Goal: Task Accomplishment & Management: Use online tool/utility

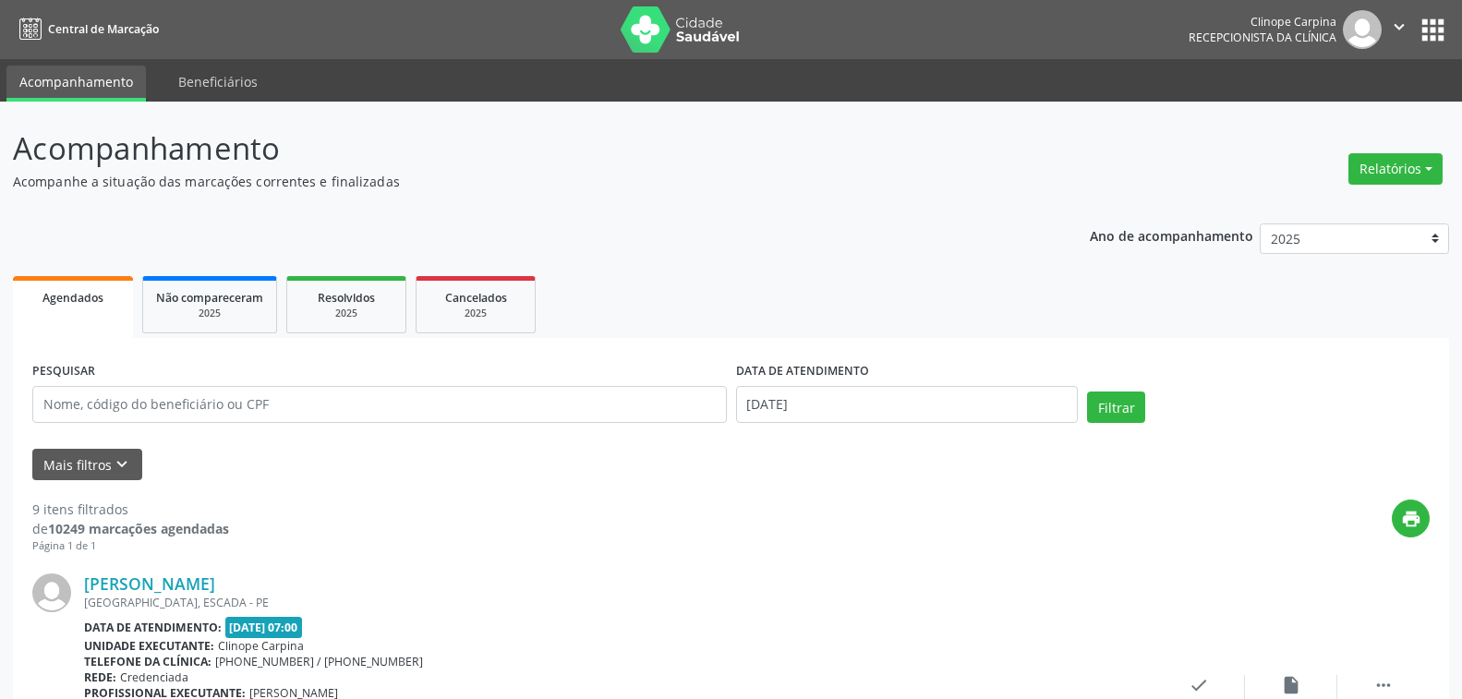
click at [1362, 170] on button "Relatórios" at bounding box center [1395, 168] width 94 height 31
click at [1333, 207] on link "Agendamentos" at bounding box center [1342, 209] width 199 height 26
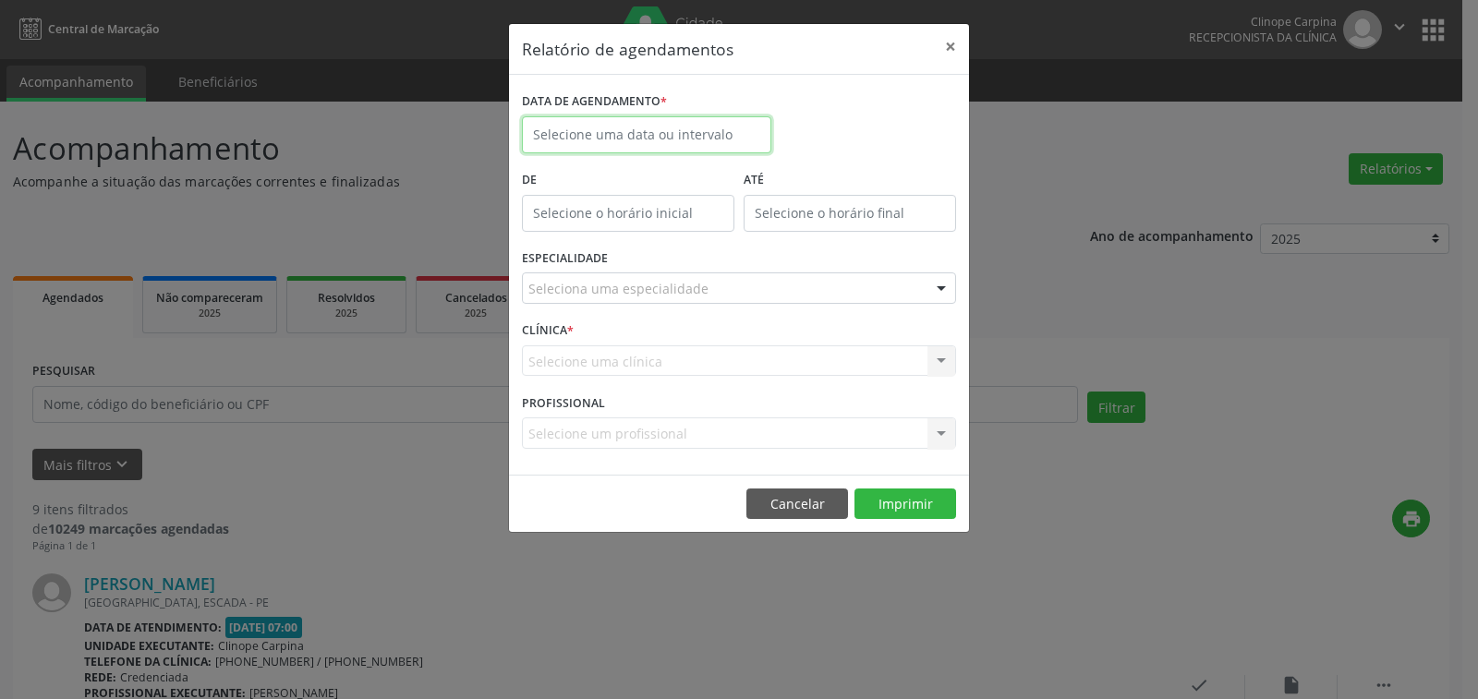
click at [665, 139] on body "Central de Marcação Clinope Carpina Recepcionista da clínica  Configurações Sa…" at bounding box center [739, 349] width 1478 height 699
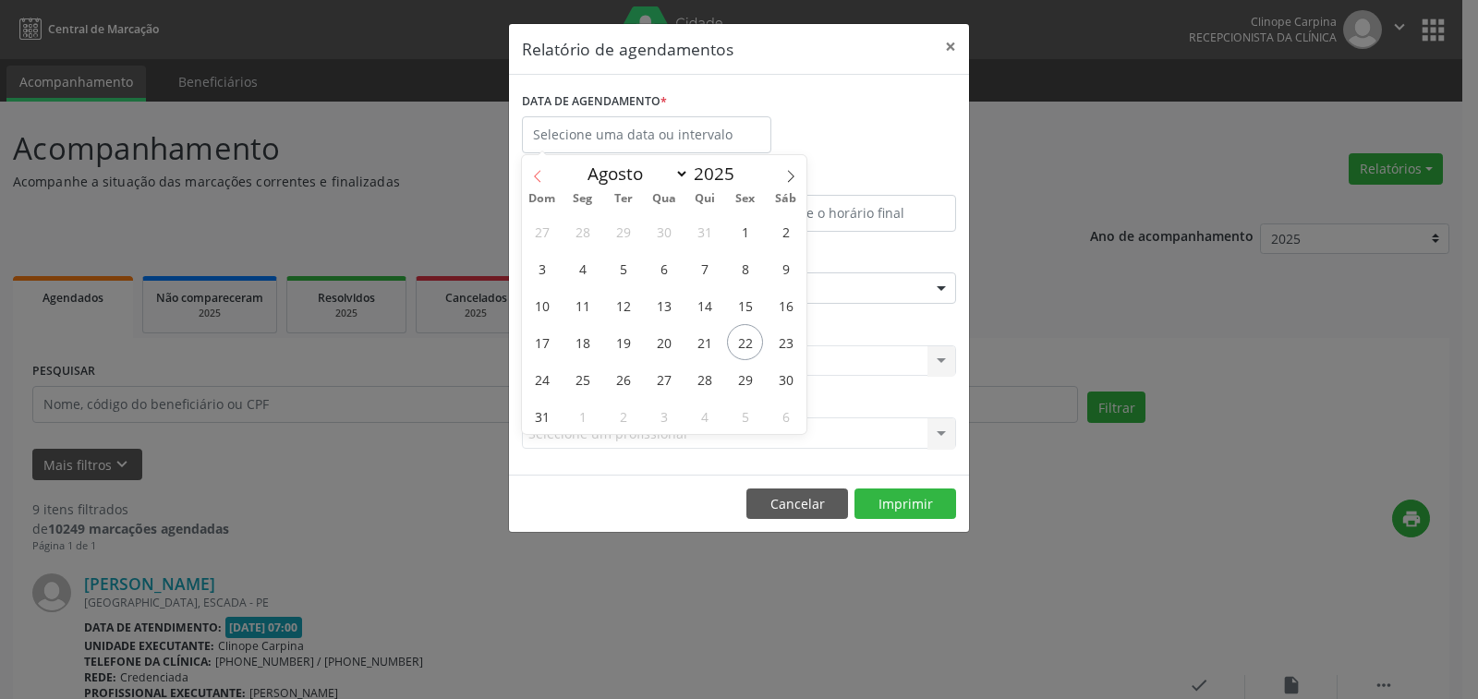
click at [539, 174] on icon at bounding box center [537, 176] width 13 height 13
select select "6"
click at [744, 309] on span "18" at bounding box center [745, 305] width 36 height 36
type input "[DATE]"
click at [744, 309] on span "18" at bounding box center [745, 305] width 36 height 36
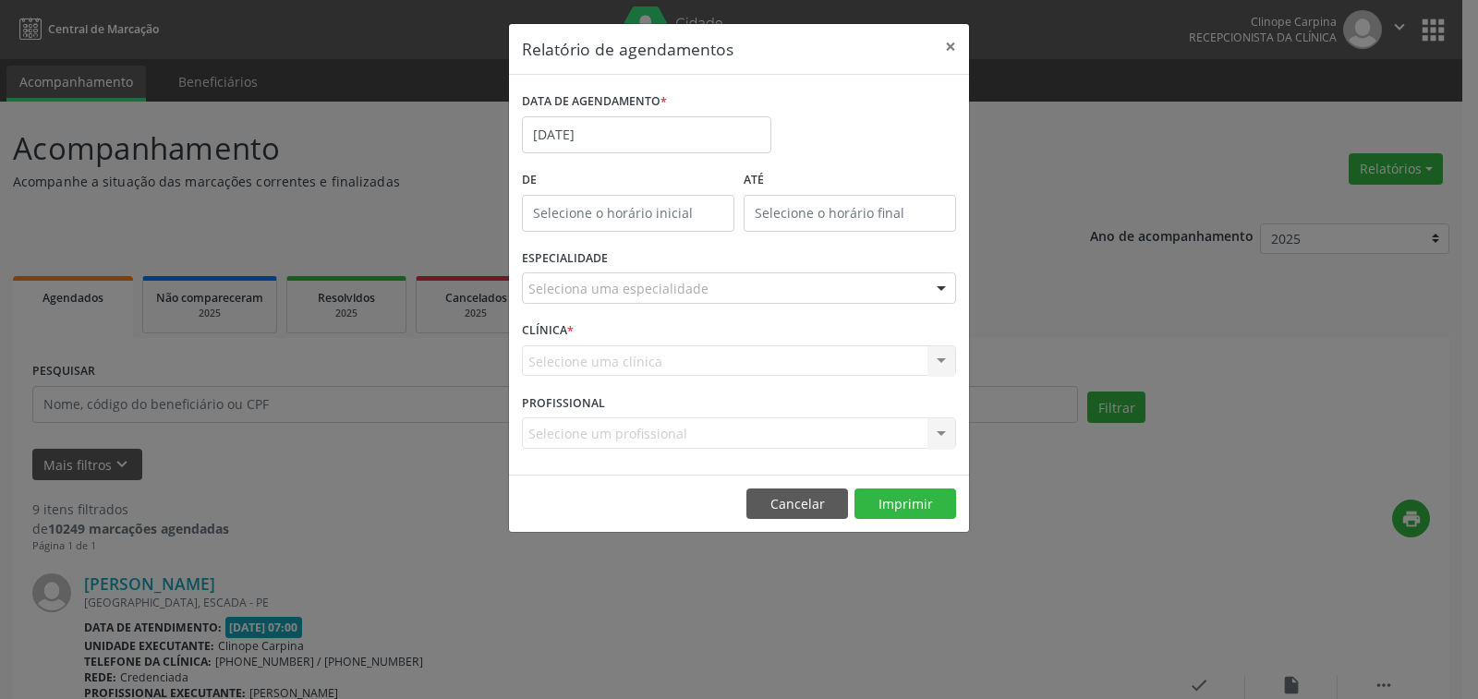
click at [651, 299] on div "Seleciona uma especialidade" at bounding box center [739, 287] width 434 height 31
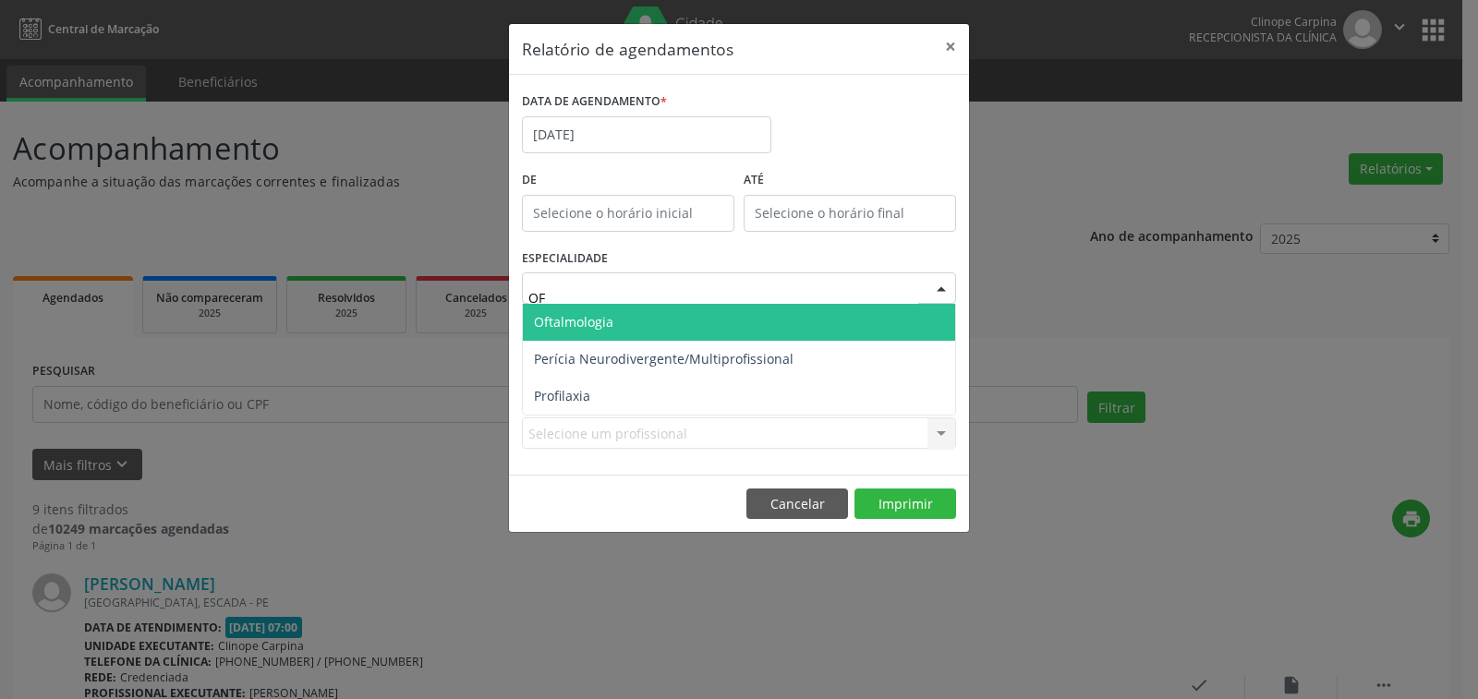
type input "OFT"
click at [653, 311] on span "Oftalmologia" at bounding box center [739, 322] width 432 height 37
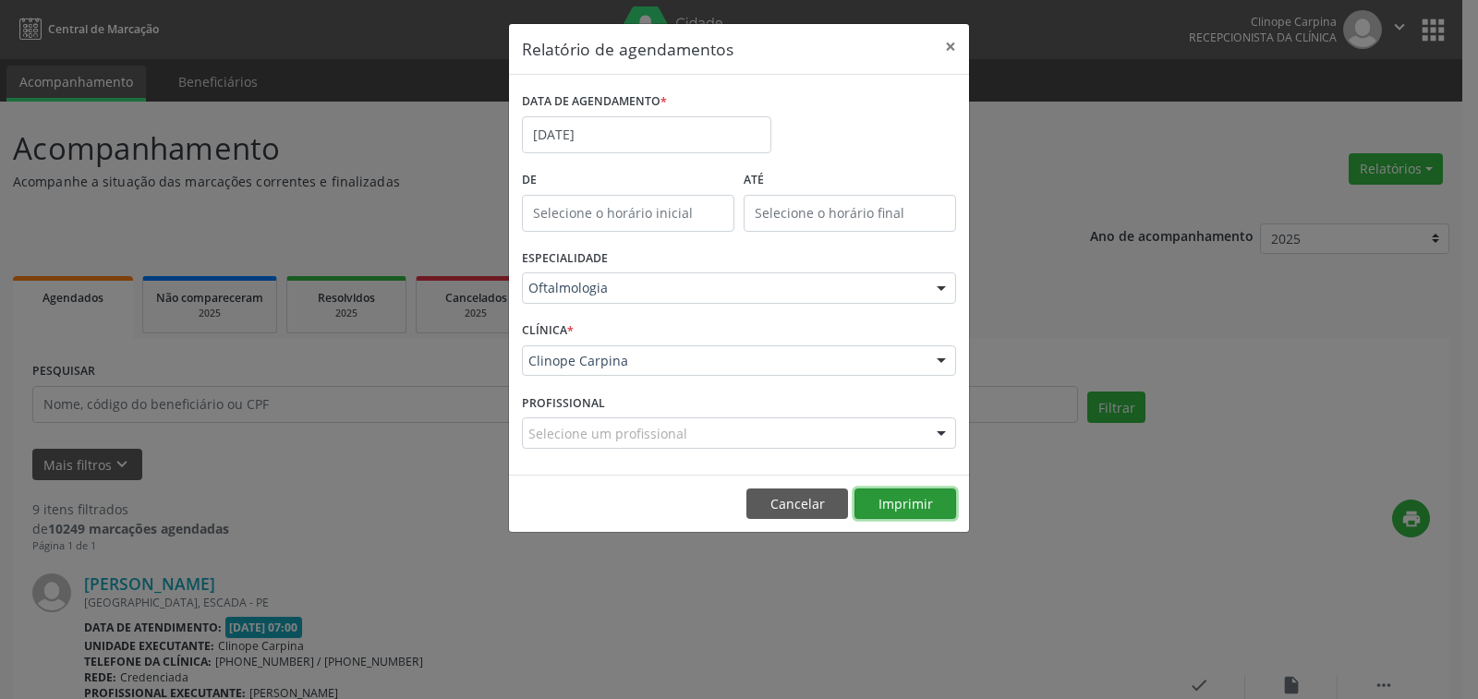
click at [906, 502] on button "Imprimir" at bounding box center [905, 504] width 102 height 31
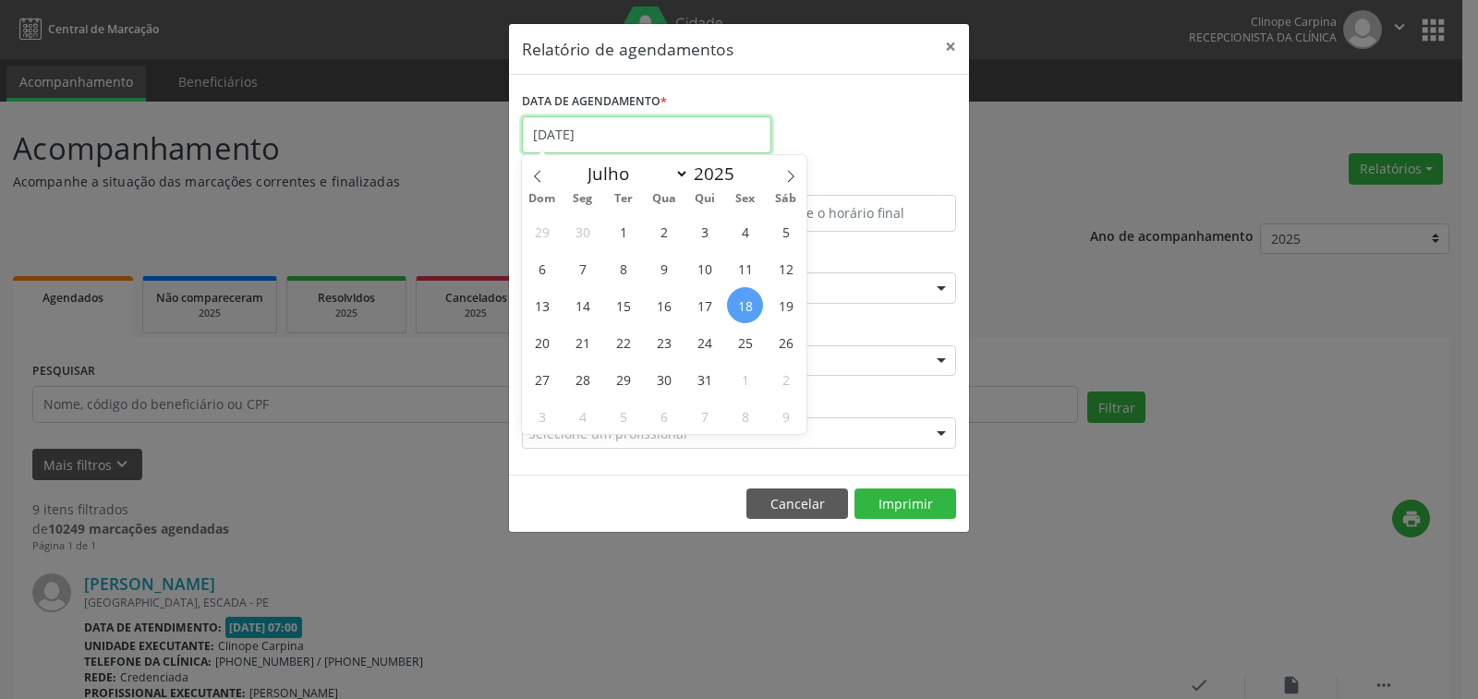
click at [649, 127] on input "[DATE]" at bounding box center [646, 134] width 249 height 37
click at [575, 333] on span "21" at bounding box center [582, 342] width 36 height 36
type input "[DATE]"
click at [575, 333] on span "21" at bounding box center [582, 342] width 36 height 36
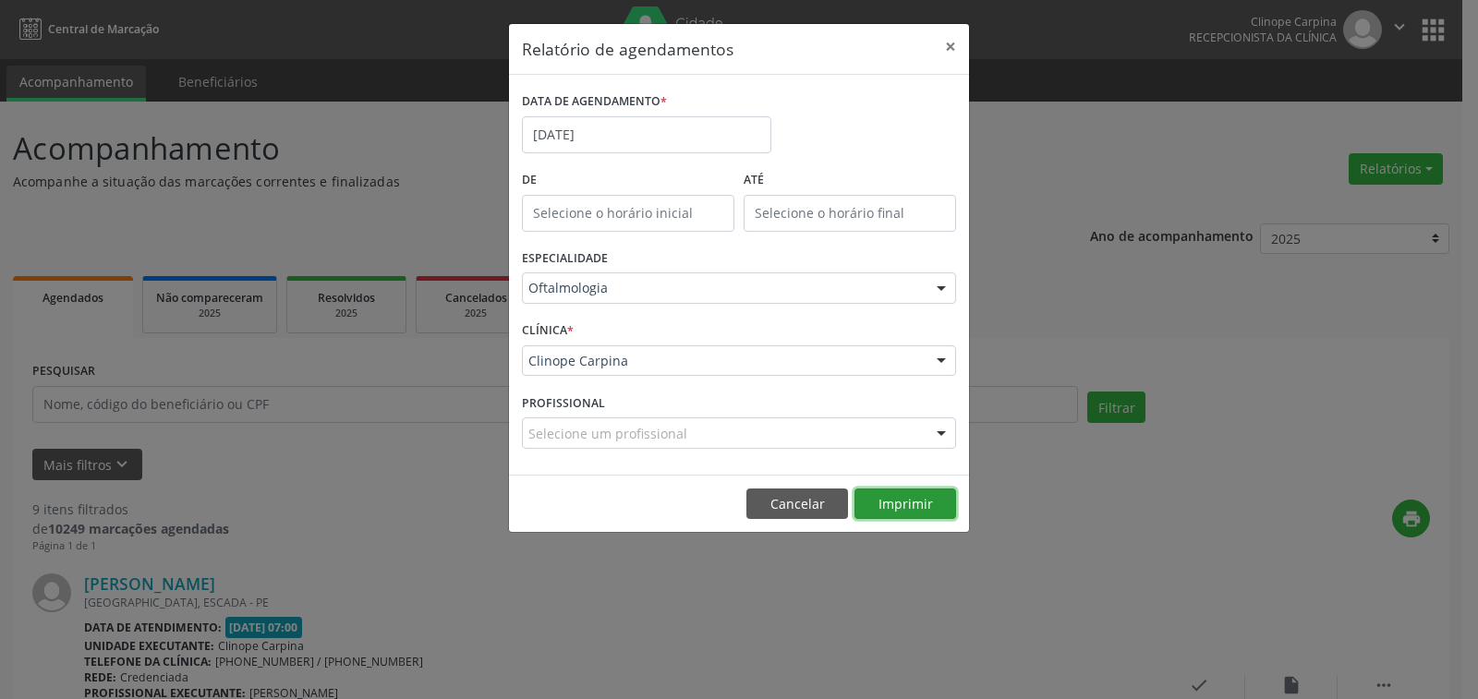
click at [864, 499] on button "Imprimir" at bounding box center [905, 504] width 102 height 31
click at [576, 142] on input "[DATE]" at bounding box center [646, 134] width 249 height 37
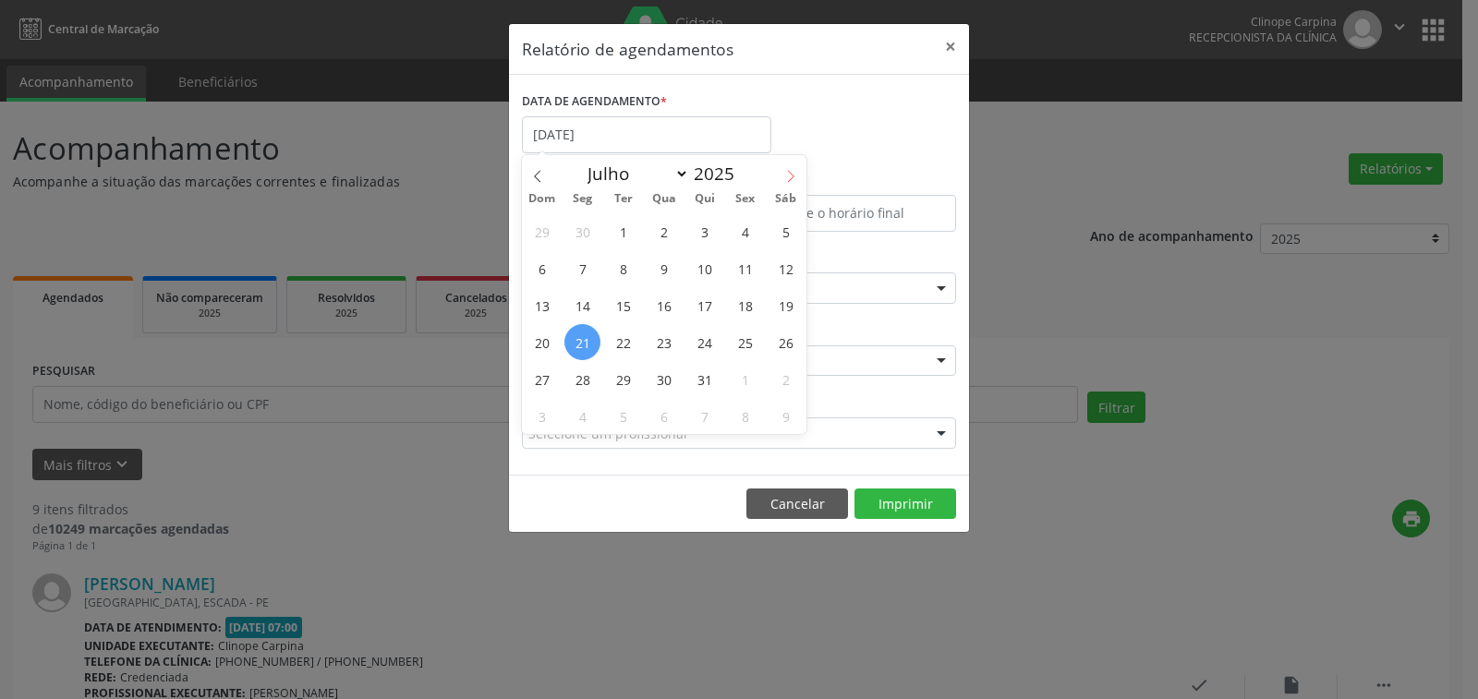
click at [786, 175] on icon at bounding box center [790, 176] width 13 height 13
select select "7"
click at [579, 377] on span "25" at bounding box center [582, 379] width 36 height 36
type input "[DATE]"
click at [579, 377] on span "25" at bounding box center [582, 379] width 36 height 36
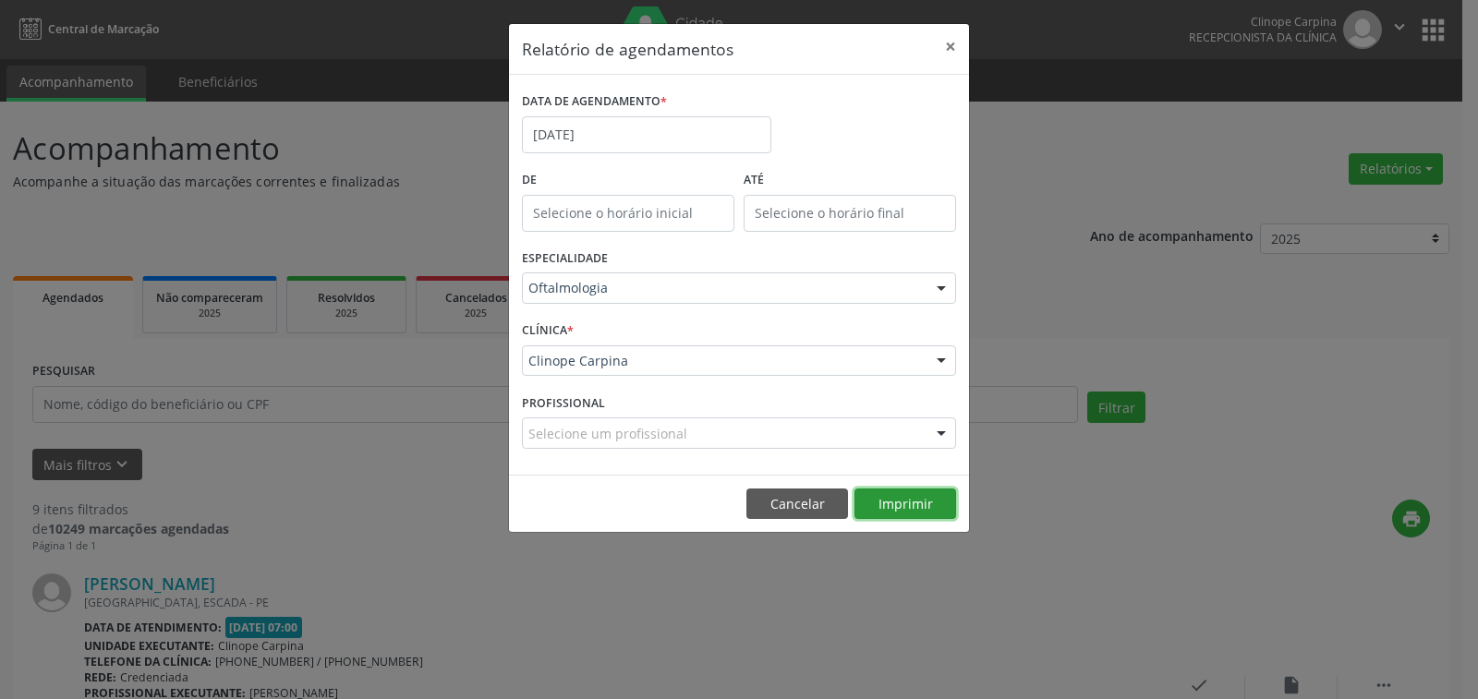
click at [894, 519] on button "Imprimir" at bounding box center [905, 504] width 102 height 31
click at [636, 140] on body "Central de Marcação Clinope Carpina Recepcionista da clínica  Configurações Sa…" at bounding box center [739, 349] width 1478 height 699
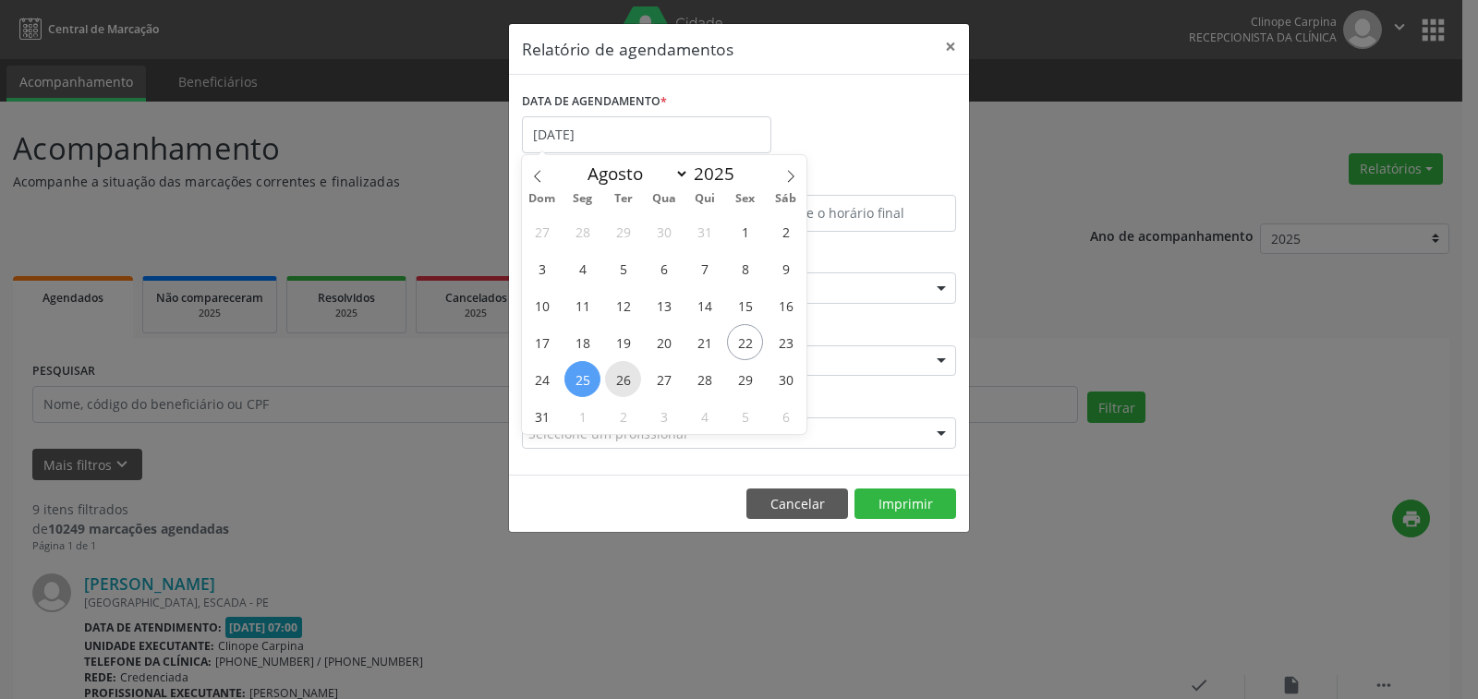
click at [626, 386] on span "26" at bounding box center [623, 379] width 36 height 36
type input "[DATE]"
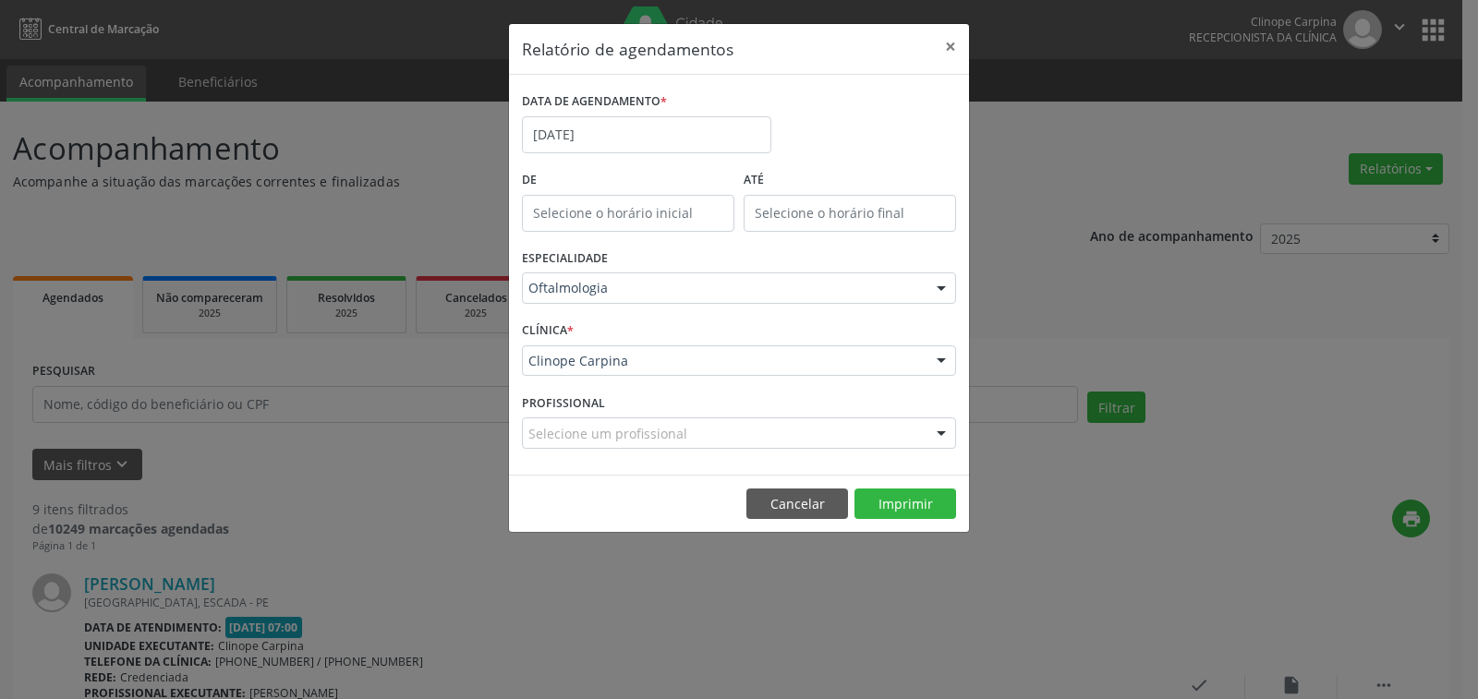
click at [905, 486] on footer "Cancelar Imprimir" at bounding box center [739, 504] width 460 height 58
click at [905, 501] on button "Imprimir" at bounding box center [905, 504] width 102 height 31
click at [948, 48] on button "×" at bounding box center [950, 46] width 37 height 45
